Goal: Obtain resource: Obtain resource

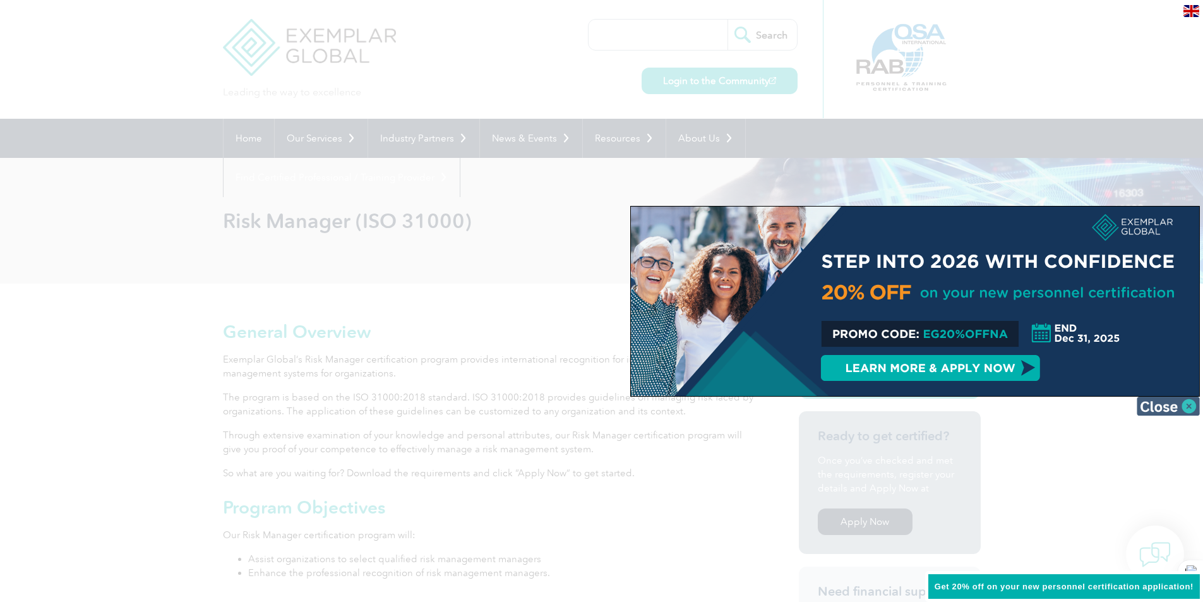
click at [1183, 402] on img at bounding box center [1167, 405] width 63 height 19
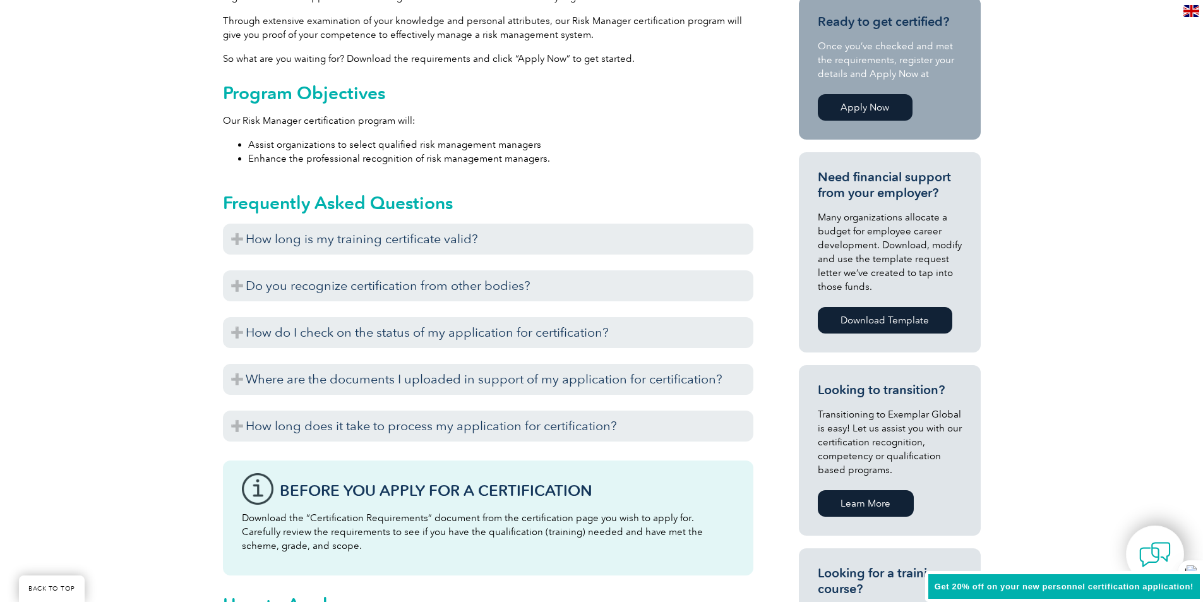
scroll to position [442, 0]
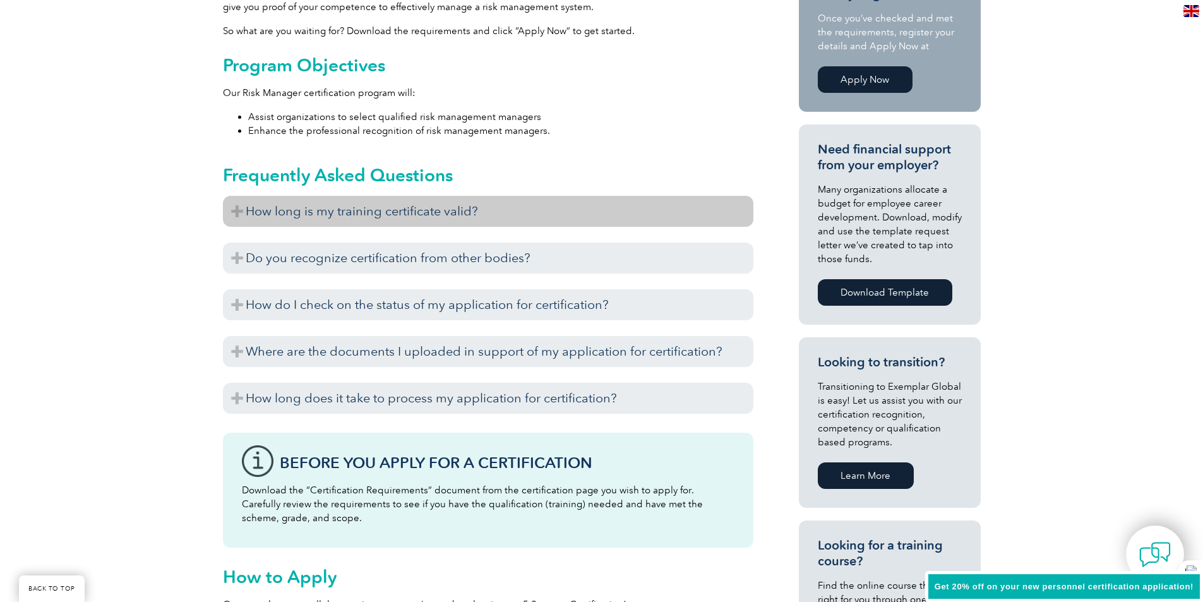
click at [383, 209] on h3 "How long is my training certificate valid?" at bounding box center [488, 211] width 530 height 31
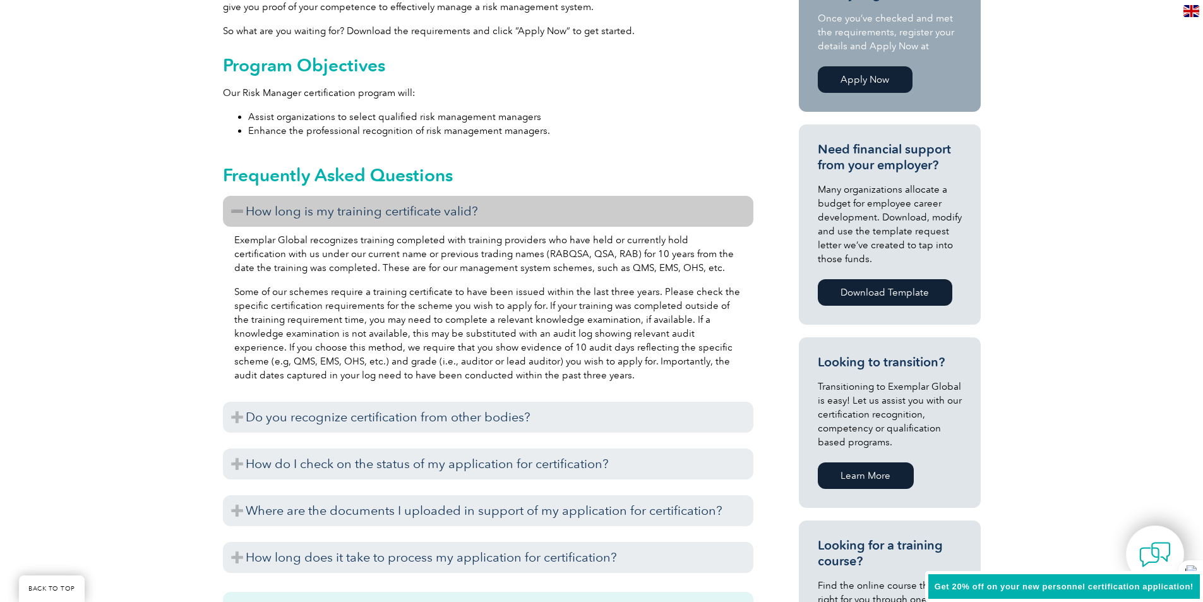
click at [383, 209] on h3 "How long is my training certificate valid?" at bounding box center [488, 211] width 530 height 31
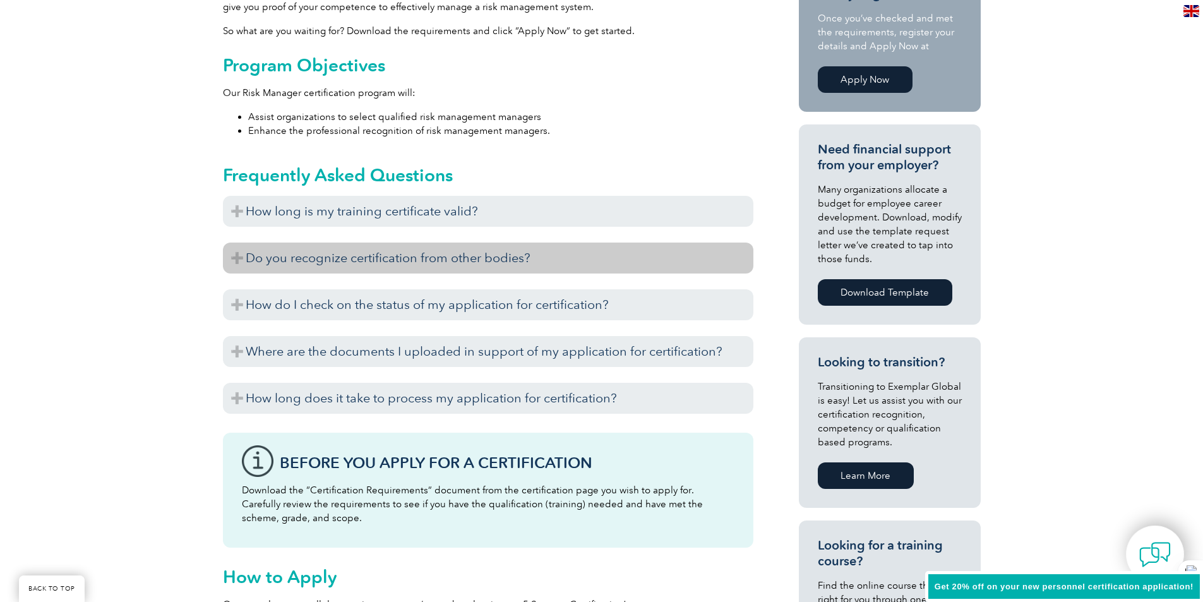
click at [371, 257] on h3 "Do you recognize certification from other bodies?" at bounding box center [488, 257] width 530 height 31
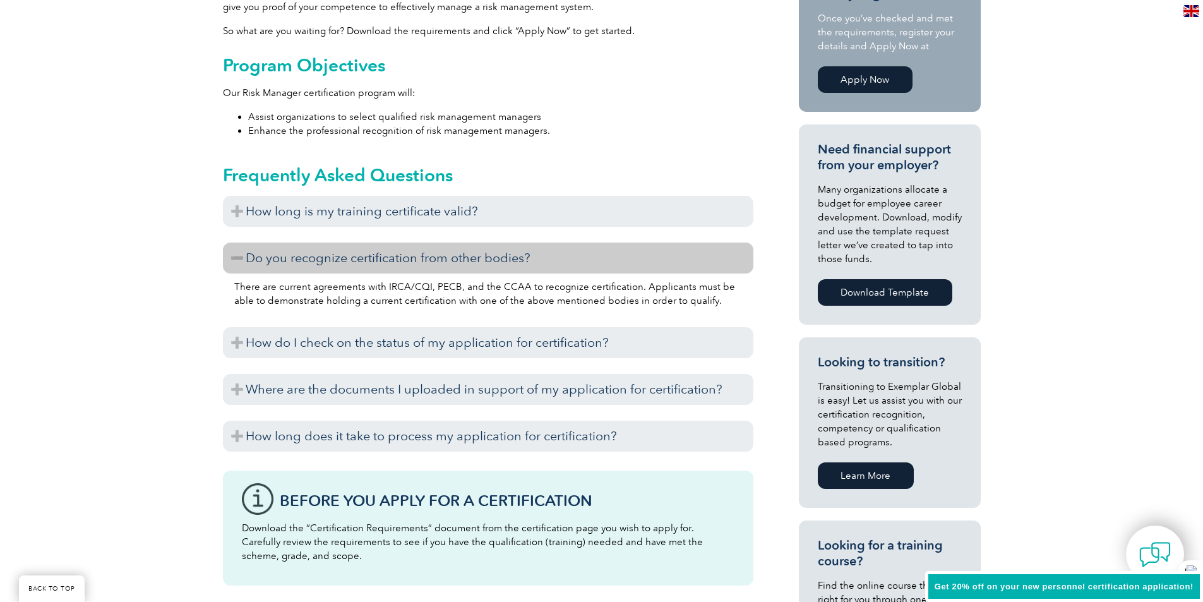
click at [371, 257] on h3 "Do you recognize certification from other bodies?" at bounding box center [488, 257] width 530 height 31
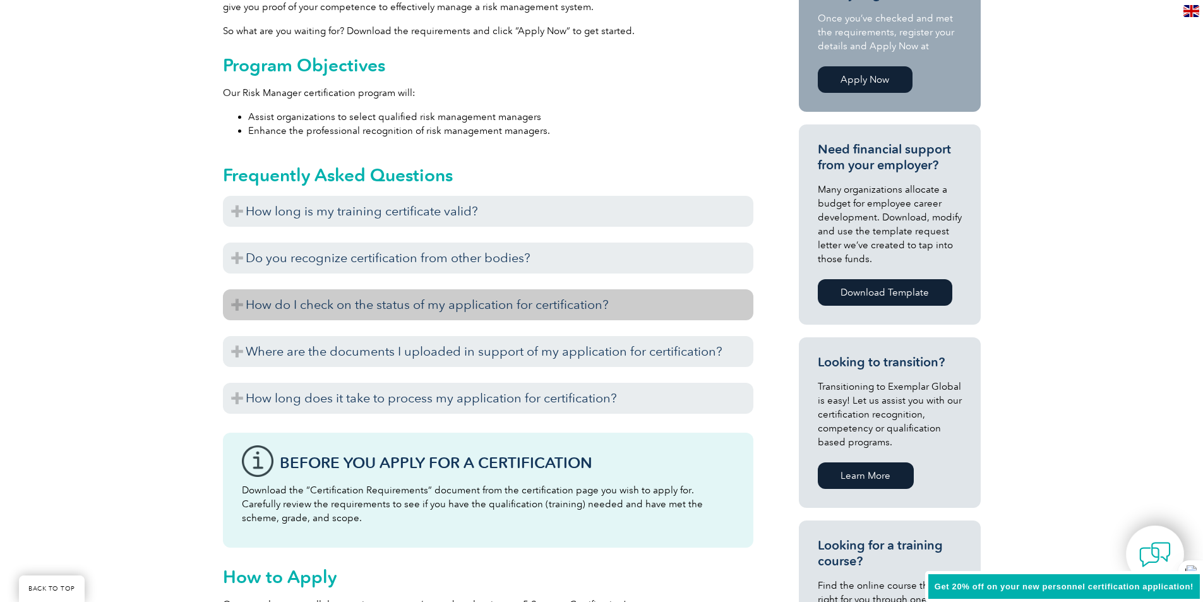
click at [365, 302] on h3 "How do I check on the status of my application for certification?" at bounding box center [488, 304] width 530 height 31
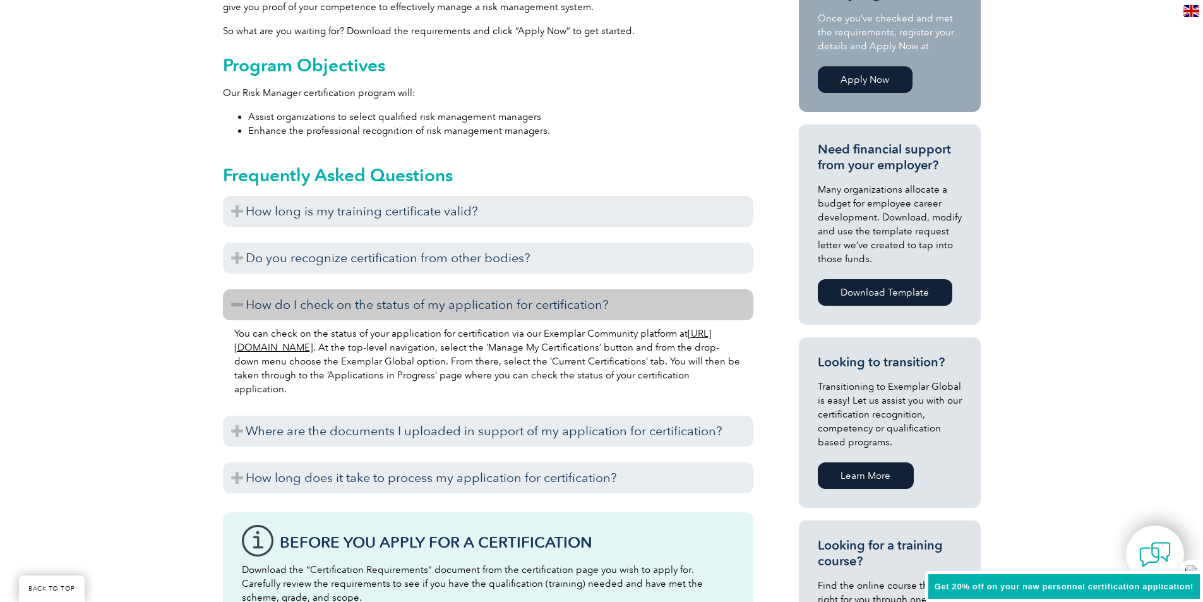
click at [365, 302] on h3 "How do I check on the status of my application for certification?" at bounding box center [488, 304] width 530 height 31
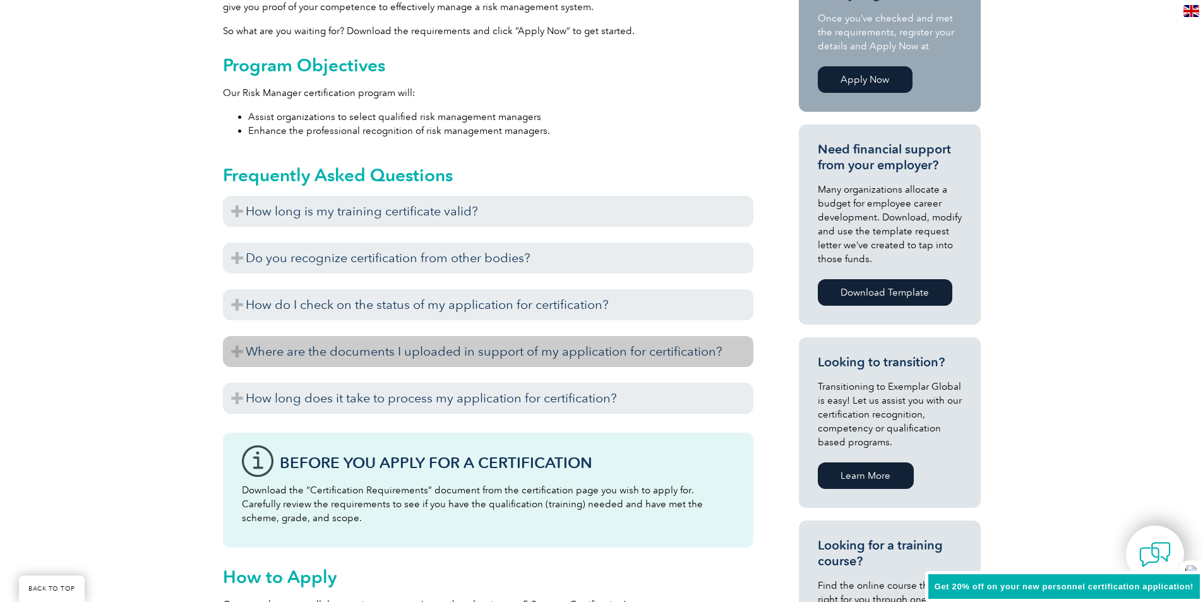
click at [362, 356] on h3 "Where are the documents I uploaded in support of my application for certificati…" at bounding box center [488, 351] width 530 height 31
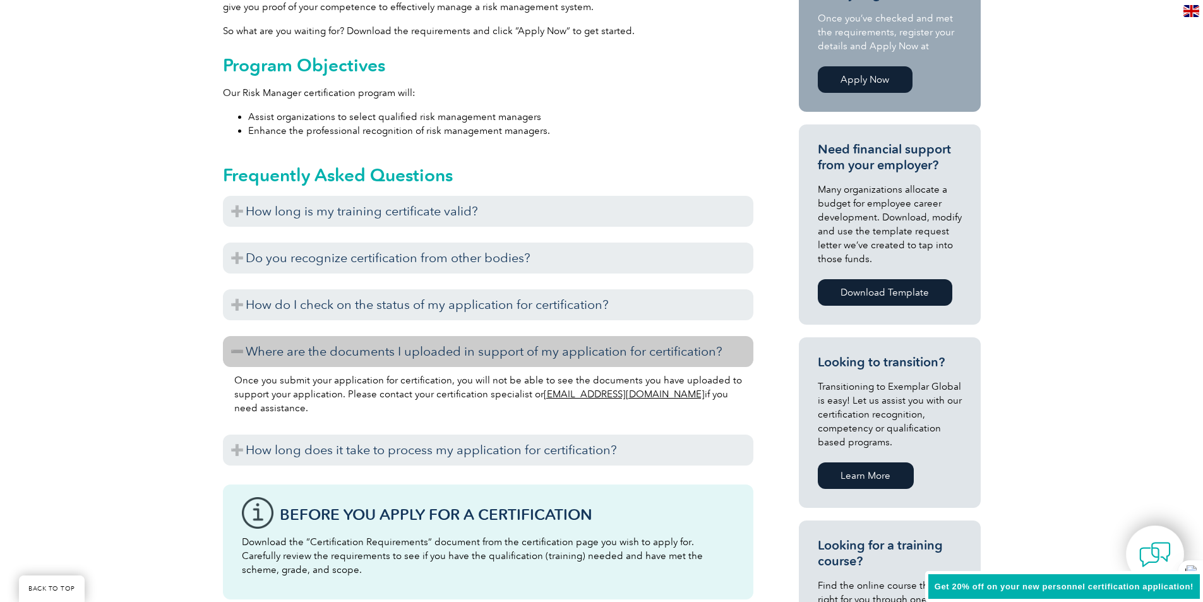
click at [362, 356] on h3 "Where are the documents I uploaded in support of my application for certificati…" at bounding box center [488, 351] width 530 height 31
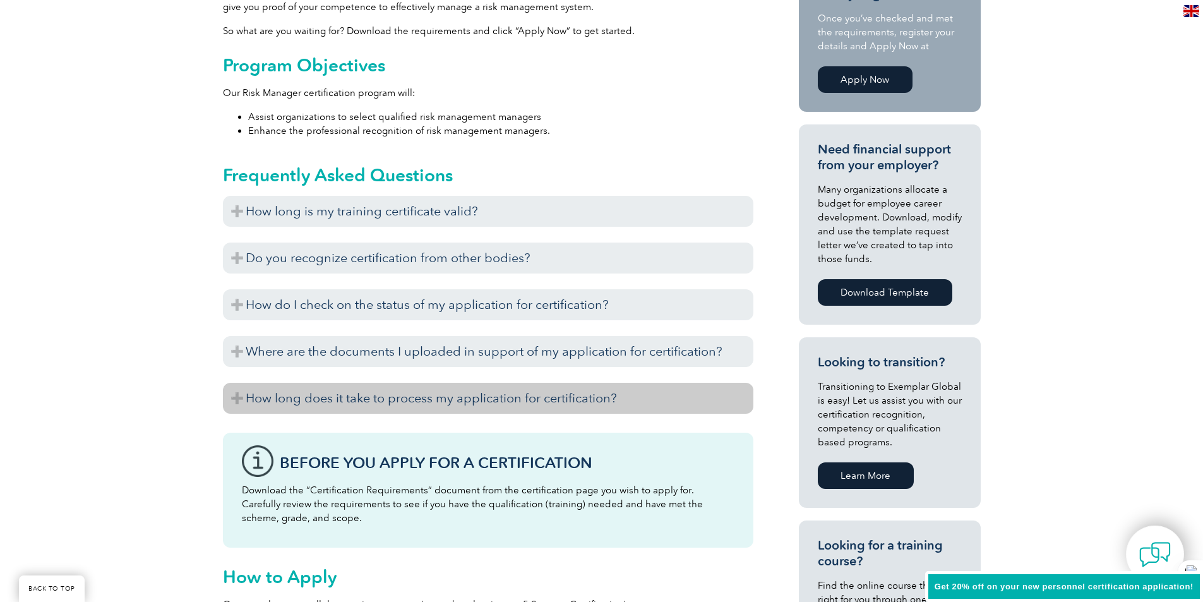
click at [363, 391] on h3 "How long does it take to process my application for certification?" at bounding box center [488, 398] width 530 height 31
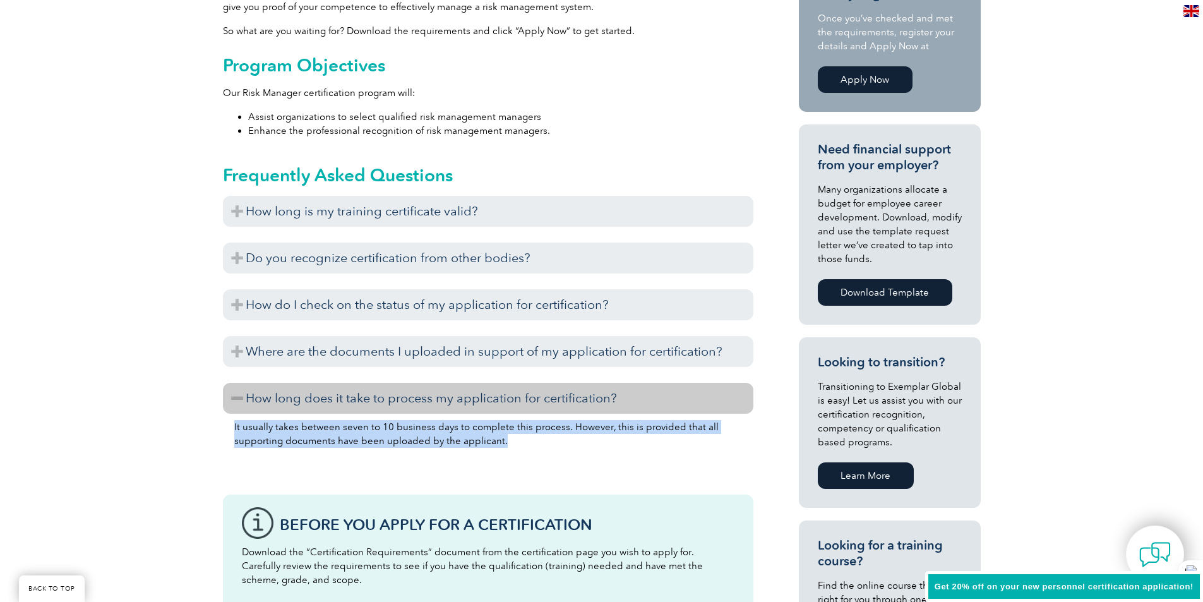
drag, startPoint x: 227, startPoint y: 425, endPoint x: 635, endPoint y: 445, distance: 408.3
click at [635, 445] on div "It usually takes between seven to 10 business days to complete this process. Ho…" at bounding box center [488, 447] width 530 height 68
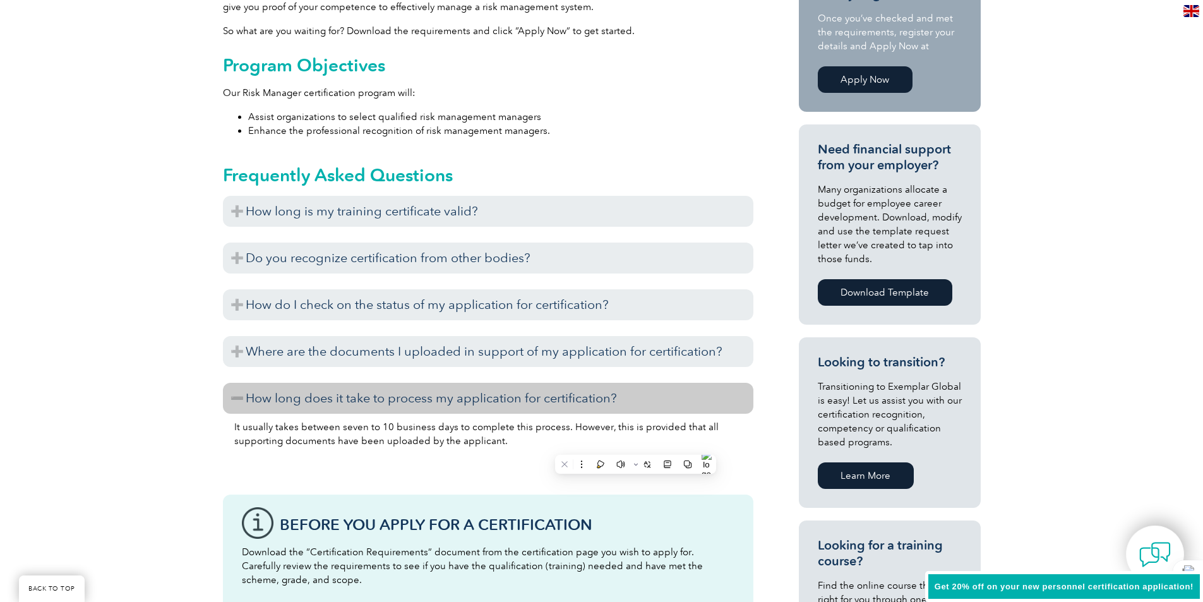
click at [490, 481] on div "It usually takes between seven to 10 business days to complete this process. Ho…" at bounding box center [488, 447] width 530 height 68
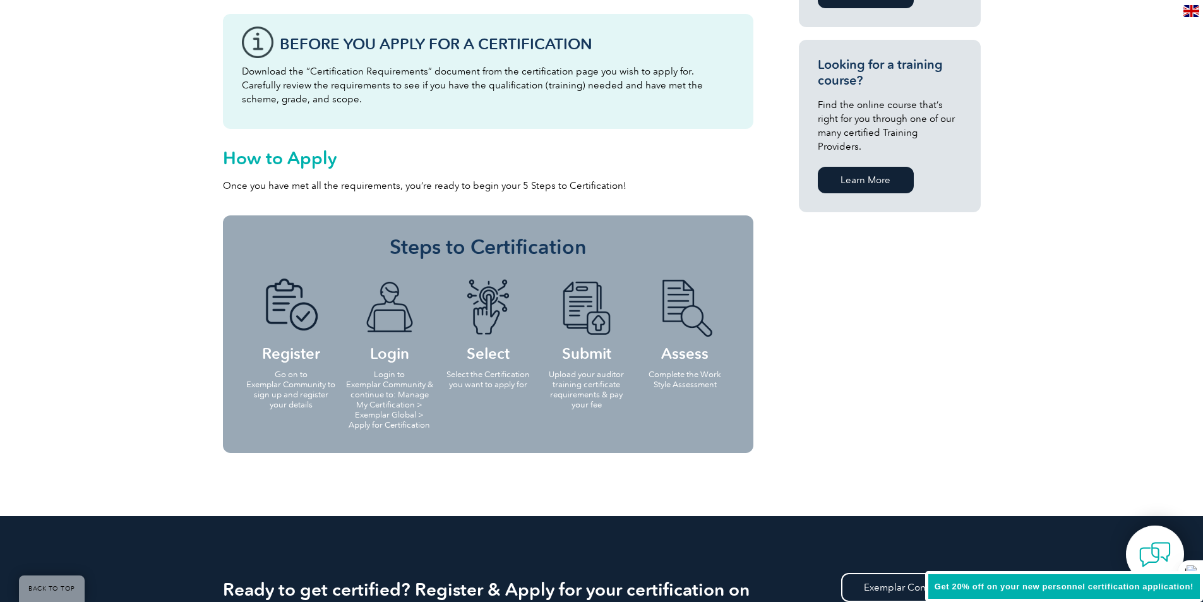
scroll to position [947, 0]
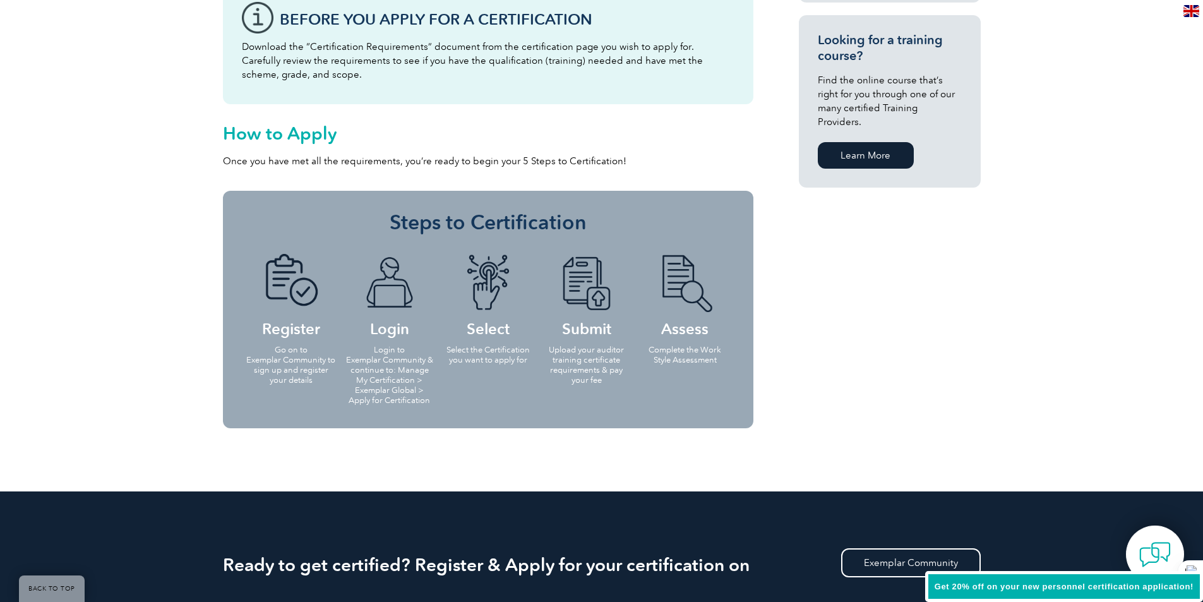
click at [705, 328] on h4 "Assess" at bounding box center [684, 294] width 91 height 81
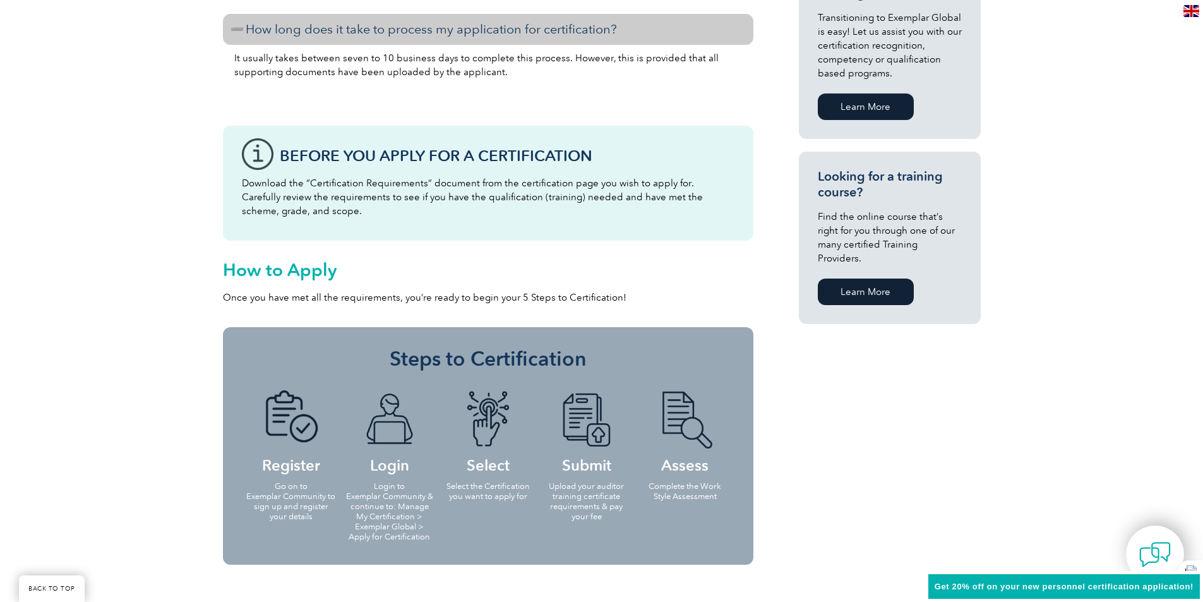
scroll to position [821, 0]
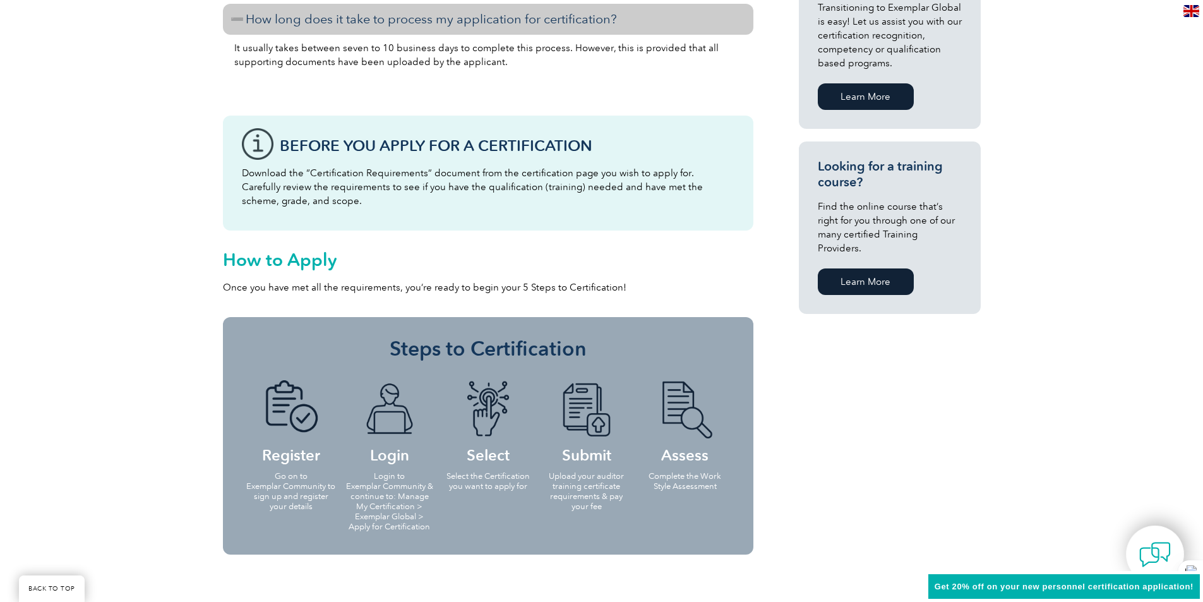
click at [311, 456] on h4 "Register" at bounding box center [291, 420] width 91 height 81
drag, startPoint x: 376, startPoint y: 165, endPoint x: 376, endPoint y: 179, distance: 14.5
click at [376, 179] on div "Before You Apply For a Certification Download the “Certification Requirements” …" at bounding box center [488, 173] width 530 height 115
click at [376, 179] on p "Download the “Certification Requirements” document from the certification page …" at bounding box center [488, 187] width 492 height 42
click at [379, 171] on p "Download the “Certification Requirements” document from the certification page …" at bounding box center [488, 187] width 492 height 42
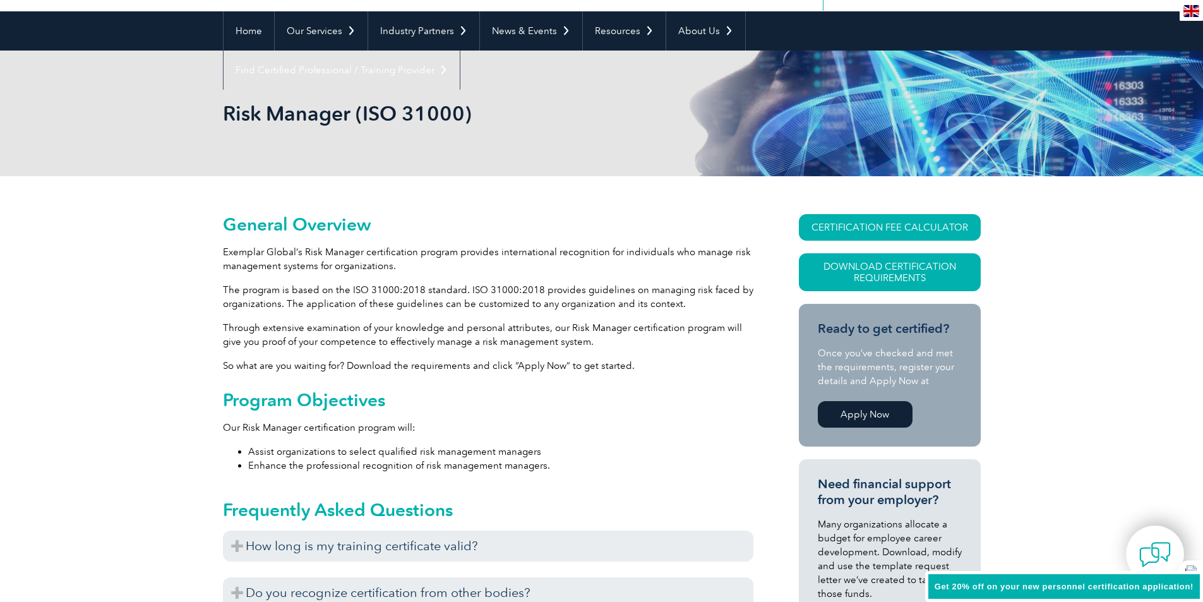
scroll to position [0, 0]
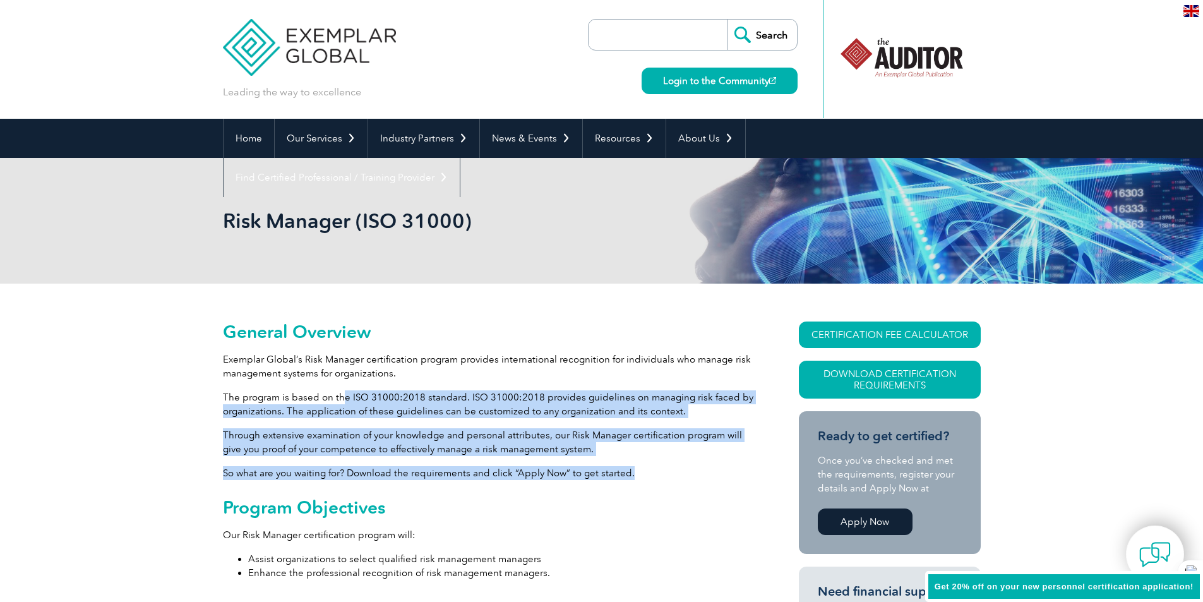
drag, startPoint x: 343, startPoint y: 397, endPoint x: 668, endPoint y: 475, distance: 333.8
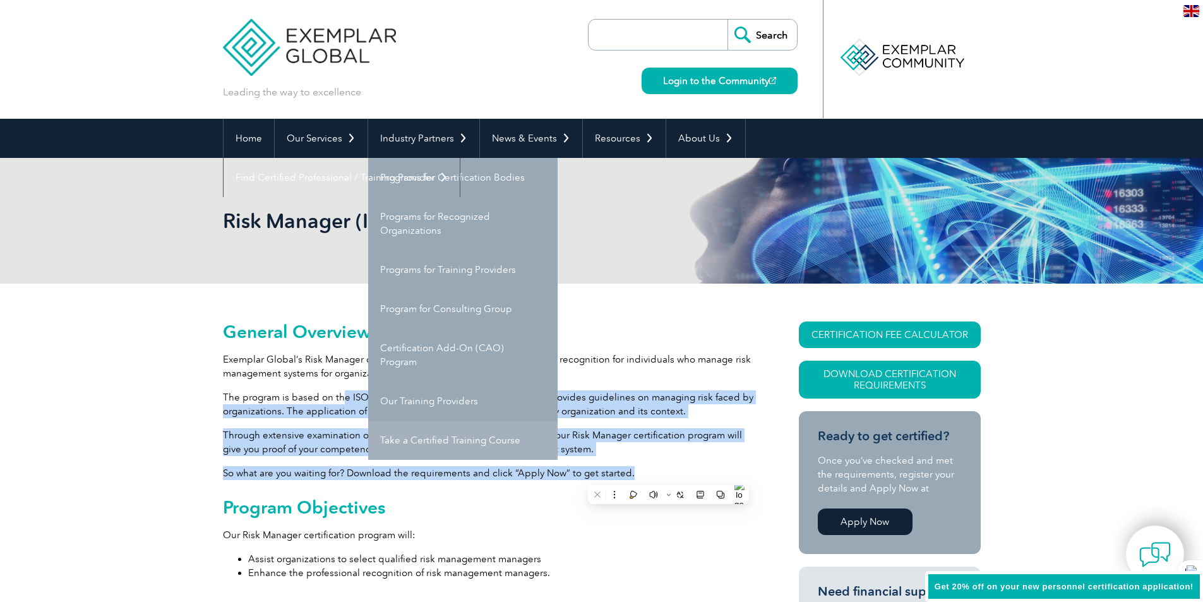
click at [498, 448] on link "Take a Certified Training Course" at bounding box center [462, 439] width 189 height 39
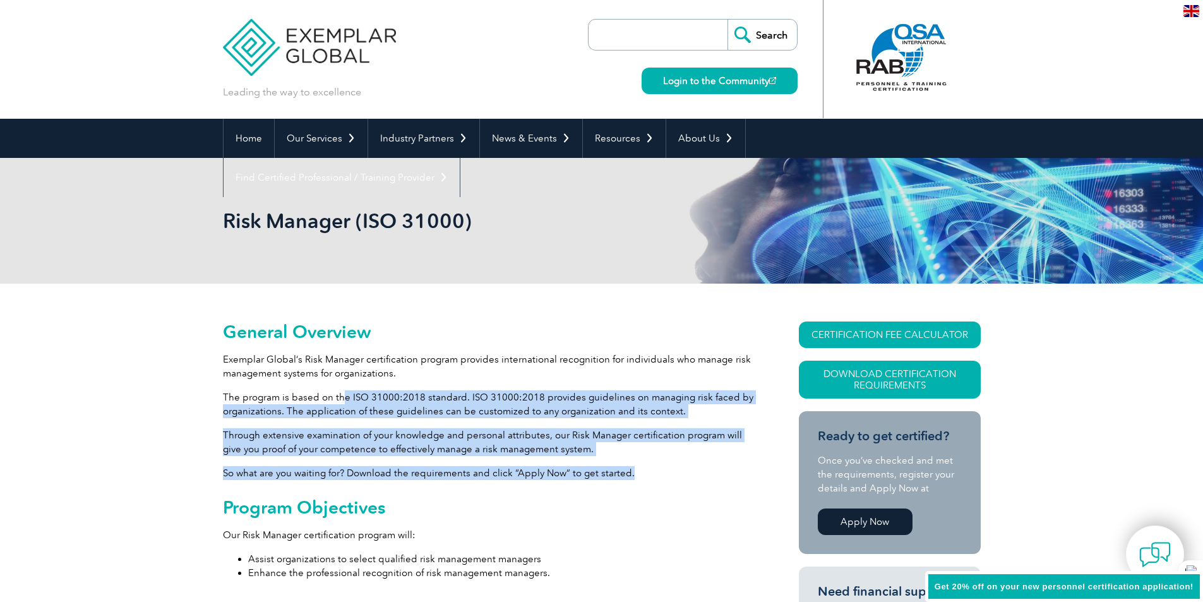
click at [527, 428] on p "Through extensive examination of your knowledge and personal attributes, our Ri…" at bounding box center [488, 442] width 530 height 28
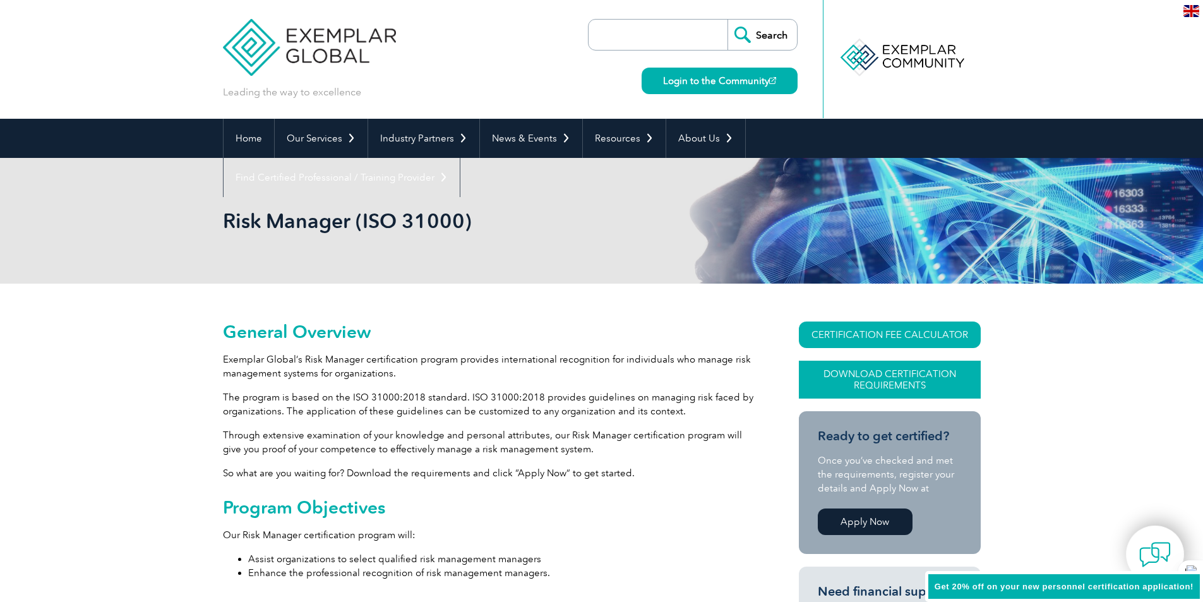
click at [883, 368] on link "Download Certification Requirements" at bounding box center [890, 379] width 182 height 38
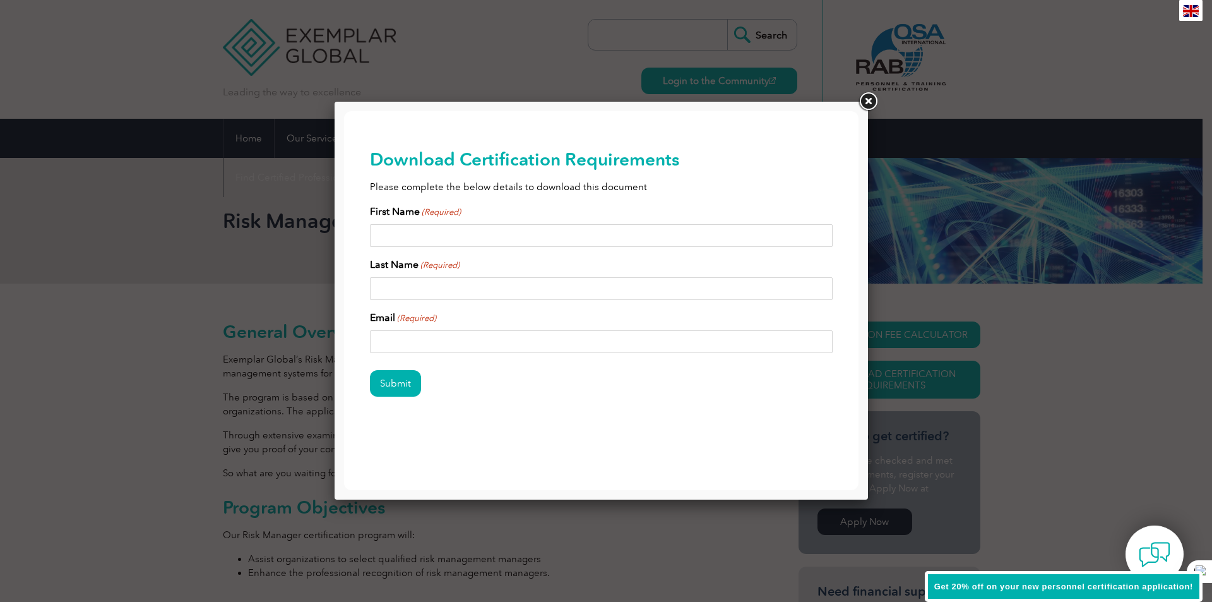
click at [496, 226] on input "First Name (Required)" at bounding box center [601, 235] width 463 height 23
type input "Amani"
click at [463, 283] on input "Last Name (Required)" at bounding box center [601, 288] width 463 height 23
type input "Abdullah"
click at [468, 359] on div "Submit" at bounding box center [601, 384] width 463 height 55
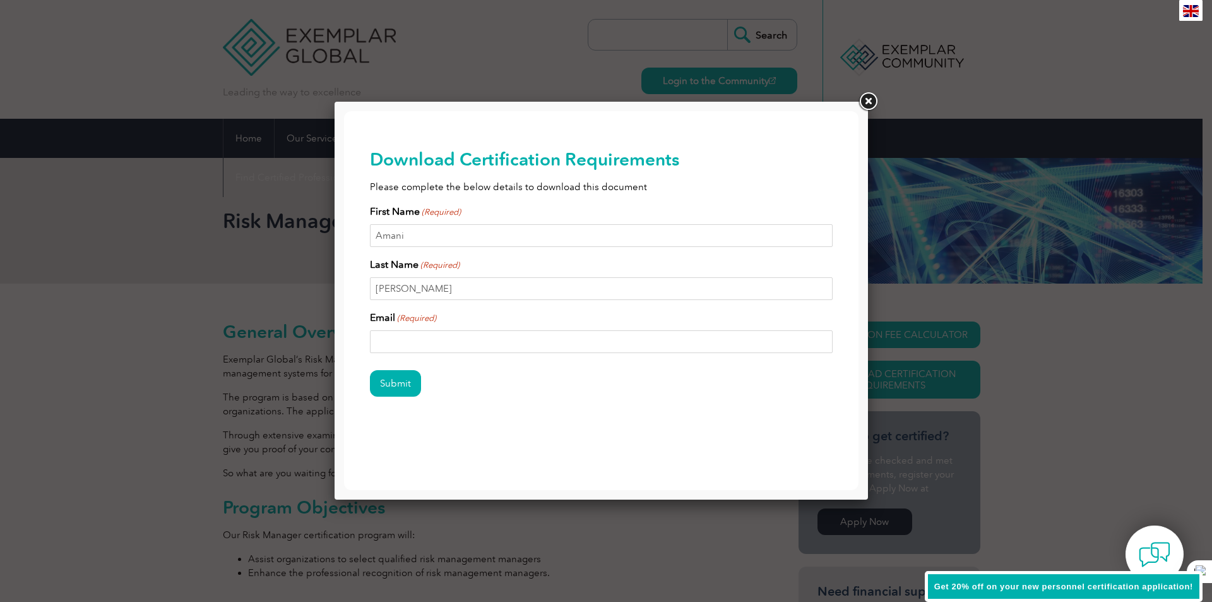
click at [470, 335] on input "Email (Required)" at bounding box center [601, 341] width 463 height 23
type input "aamaqbali@su.edu.om"
drag, startPoint x: 384, startPoint y: 380, endPoint x: 409, endPoint y: 357, distance: 33.5
click at [385, 380] on input "Submit" at bounding box center [395, 383] width 51 height 27
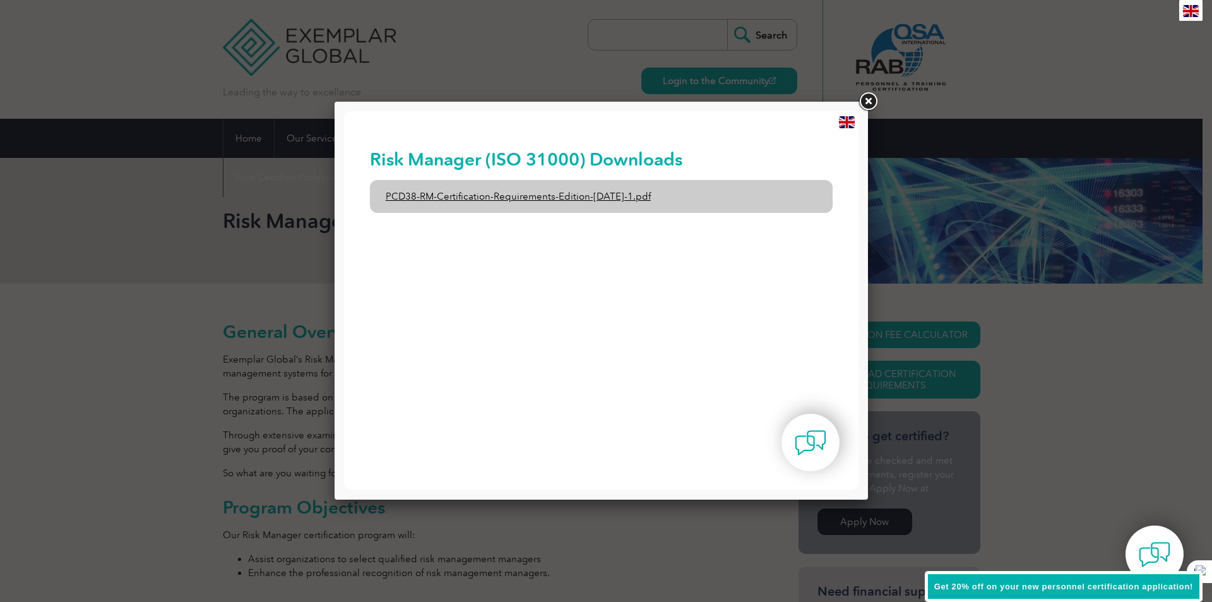
click at [550, 193] on link "PCD38-RM-Certification-Requirements-Edition-1-June-2020-1.pdf" at bounding box center [601, 196] width 463 height 33
